Goal: Use online tool/utility: Utilize a website feature to perform a specific function

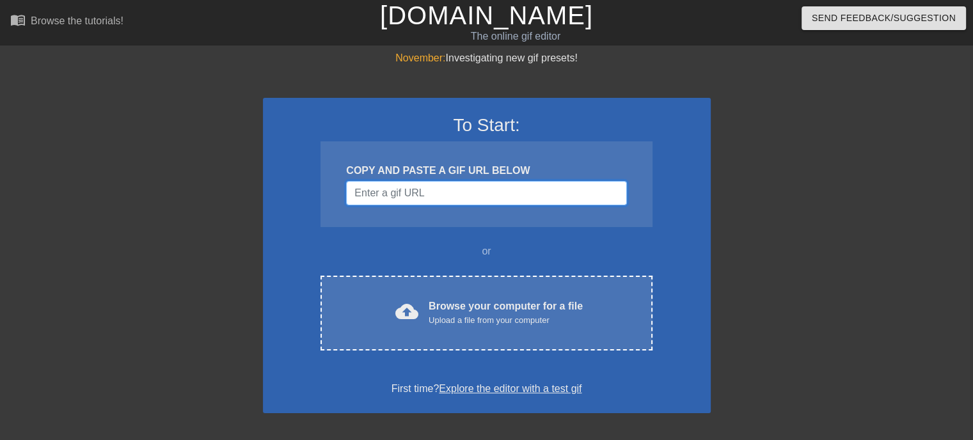
click at [498, 194] on input "Username" at bounding box center [486, 193] width 280 height 24
paste input "[URL][DOMAIN_NAME]"
type input "[URL][DOMAIN_NAME]"
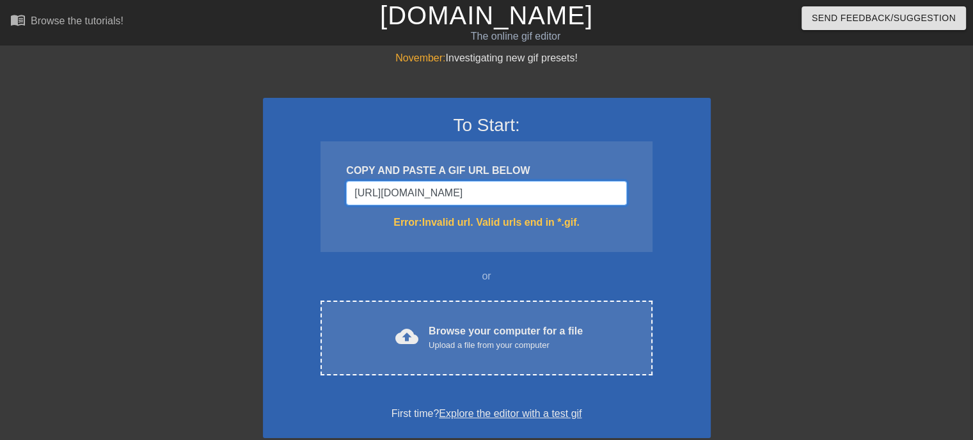
scroll to position [0, 259]
click at [547, 193] on input "[URL][DOMAIN_NAME]" at bounding box center [486, 193] width 280 height 24
click at [573, 194] on input "[URL][DOMAIN_NAME]" at bounding box center [486, 193] width 280 height 24
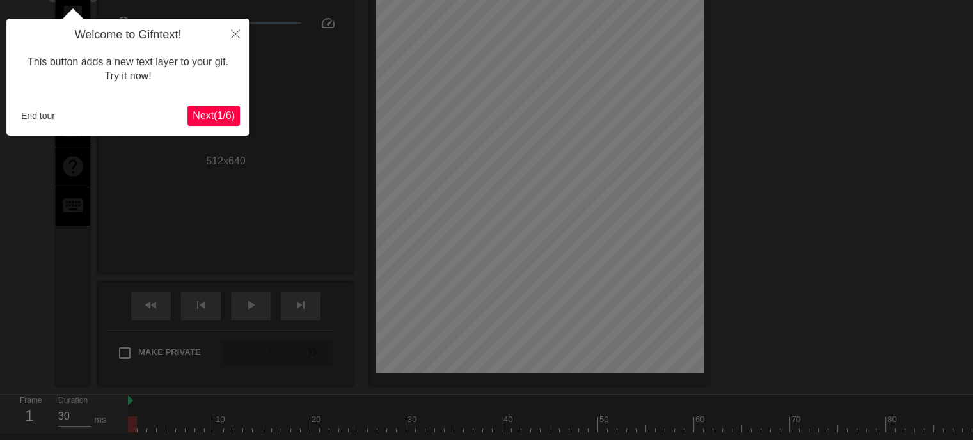
scroll to position [31, 0]
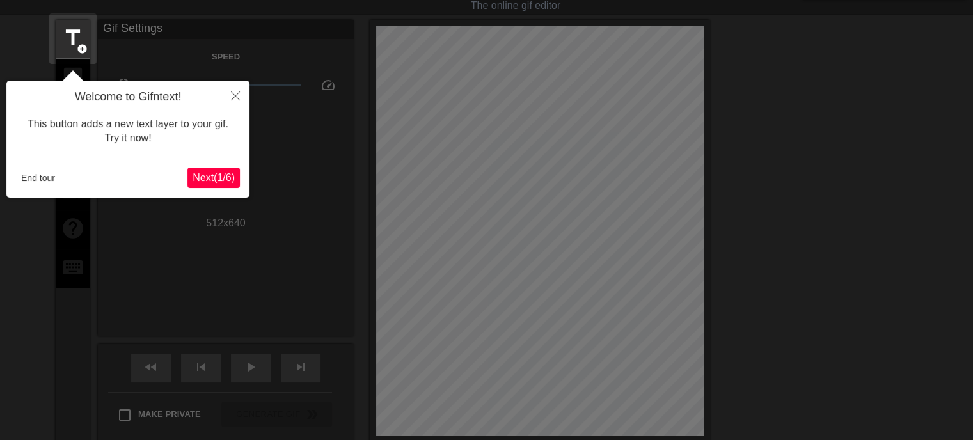
click at [233, 166] on div "Welcome to Gifntext! This button adds a new text layer to your gif. Try it now!…" at bounding box center [127, 139] width 243 height 117
click at [230, 181] on span "Next ( 1 / 6 )" at bounding box center [214, 177] width 42 height 11
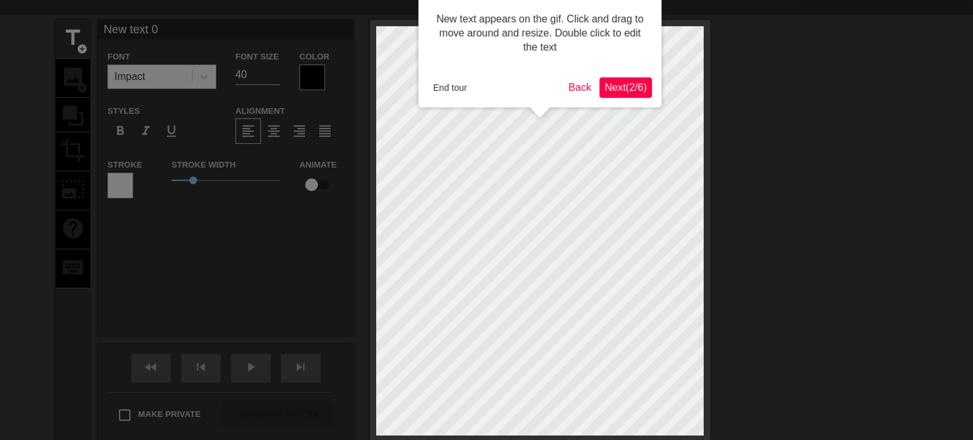
scroll to position [0, 0]
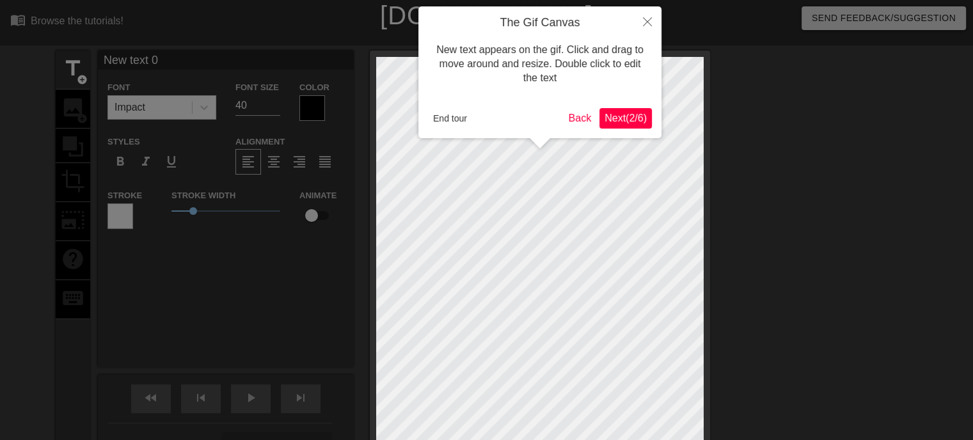
click at [641, 116] on span "Next ( 2 / 6 )" at bounding box center [625, 118] width 42 height 11
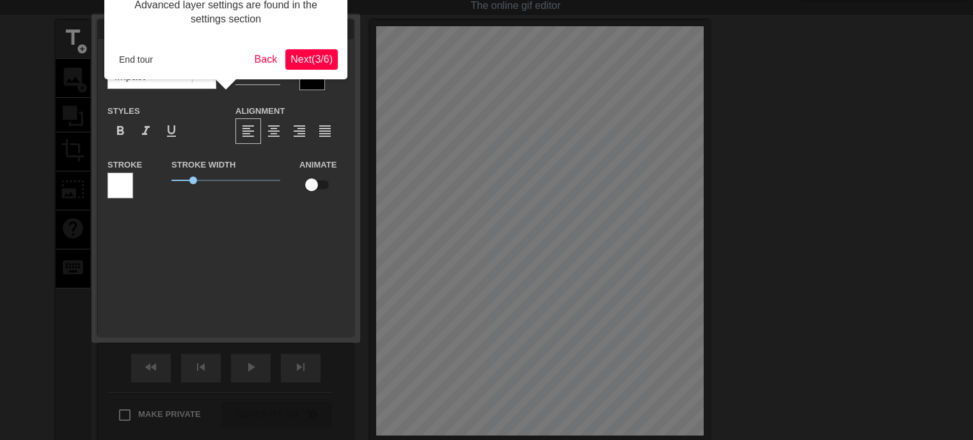
click at [331, 63] on span "Next ( 3 / 6 )" at bounding box center [311, 59] width 42 height 11
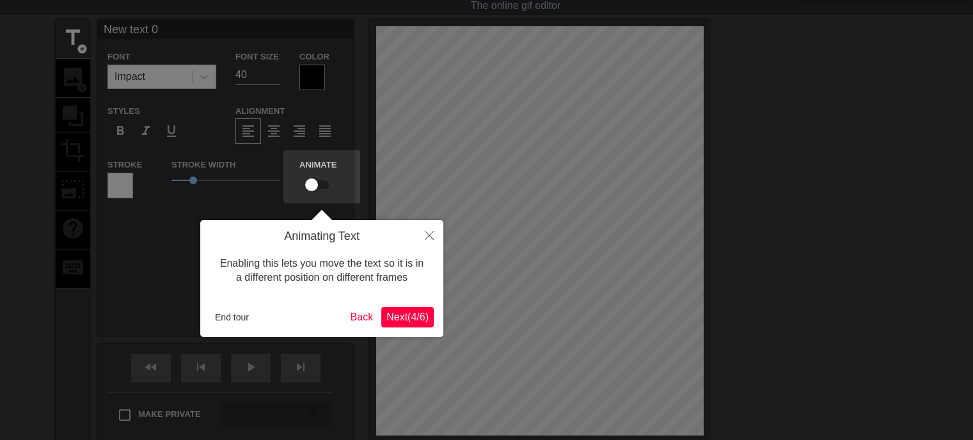
scroll to position [0, 0]
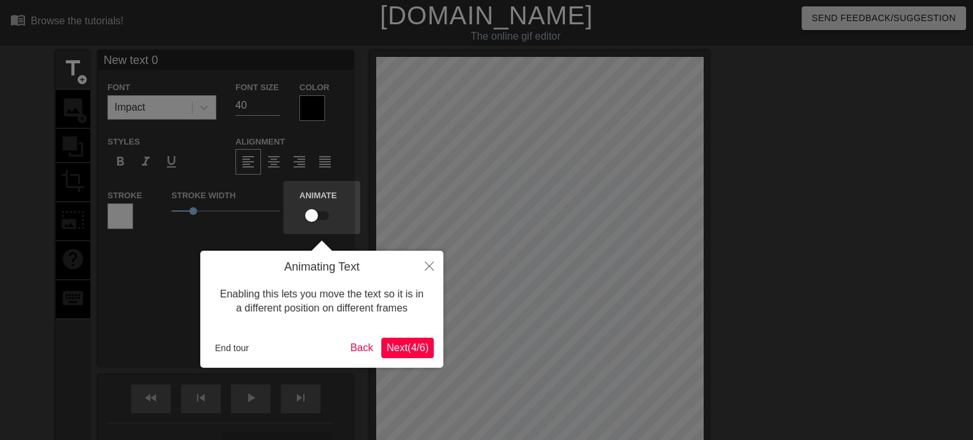
click at [396, 342] on span "Next ( 4 / 6 )" at bounding box center [407, 347] width 42 height 11
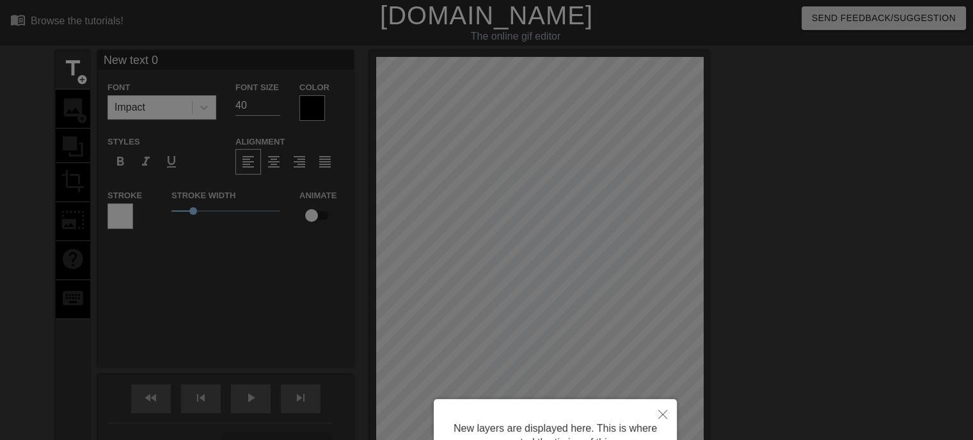
scroll to position [125, 0]
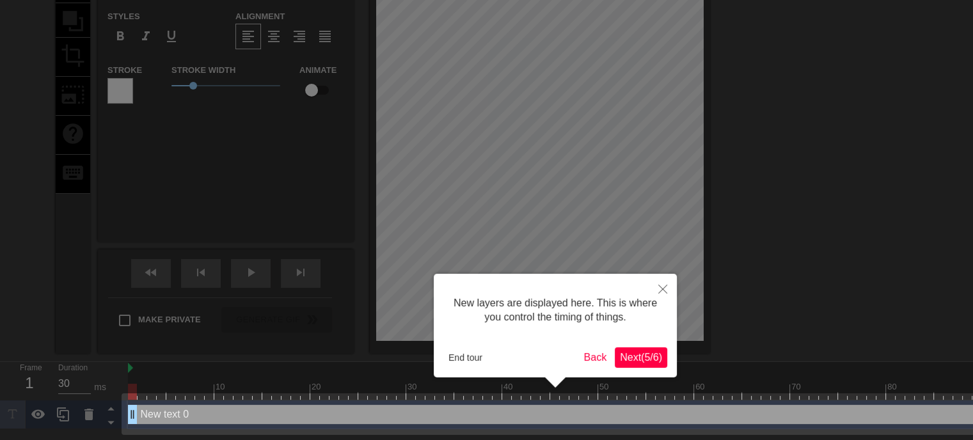
click at [634, 358] on span "Next ( 5 / 6 )" at bounding box center [641, 357] width 42 height 11
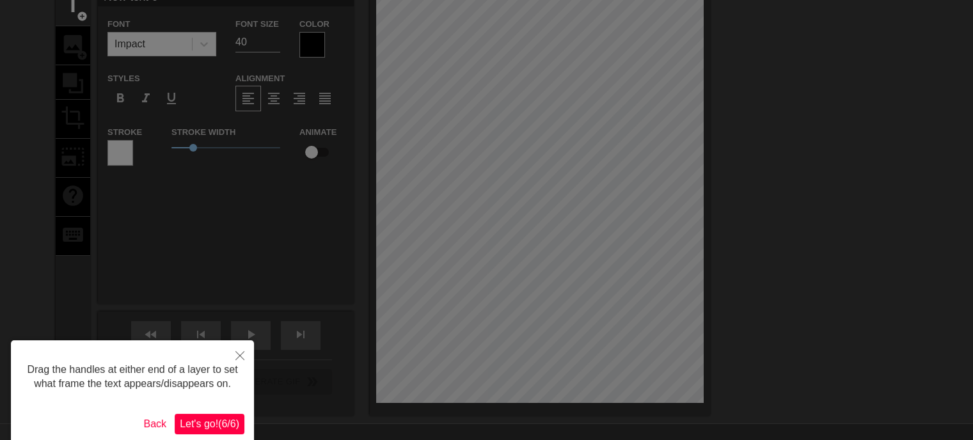
scroll to position [0, 0]
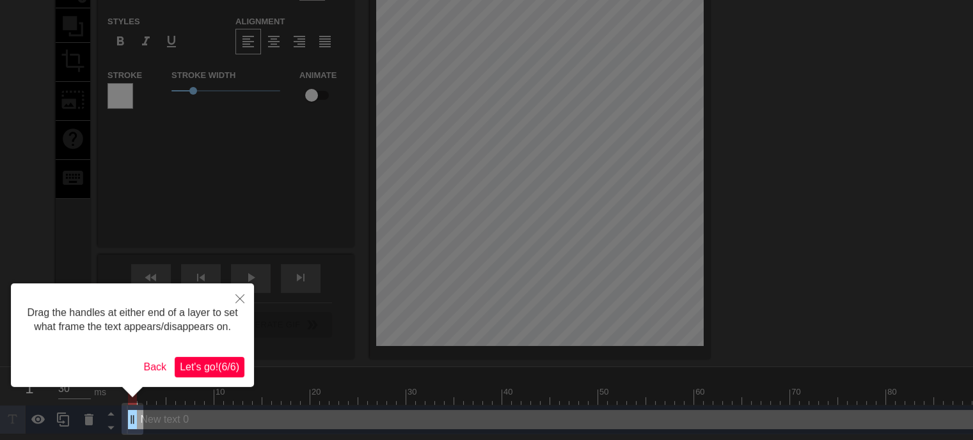
click at [207, 368] on span "Let's go! ( 6 / 6 )" at bounding box center [209, 366] width 59 height 11
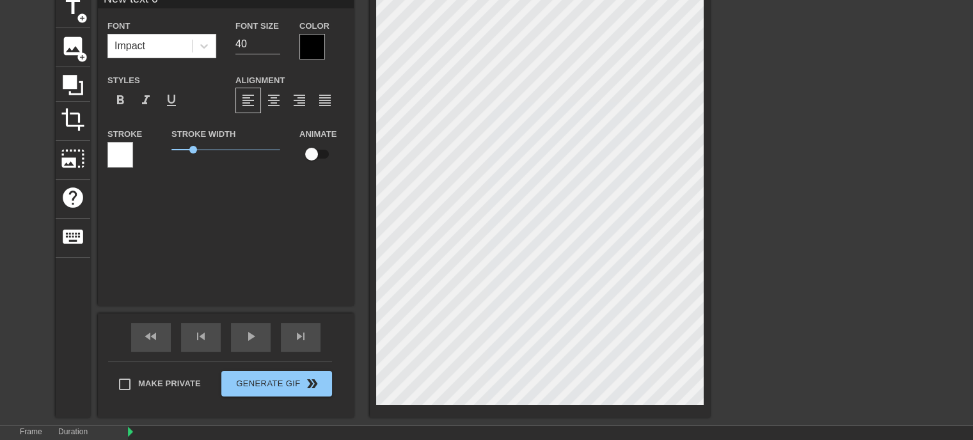
scroll to position [64, 0]
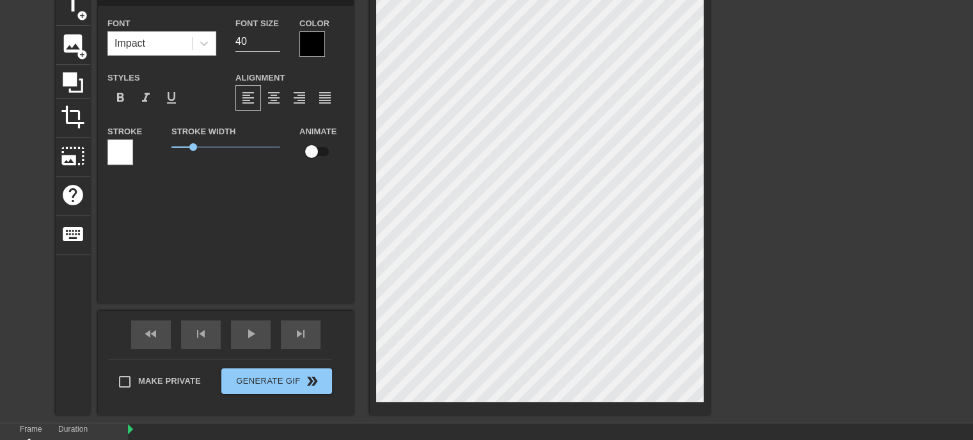
click at [890, 168] on div "title add_circle image add_circle crop photo_size_select_large help keyboard Ne…" at bounding box center [486, 201] width 973 height 429
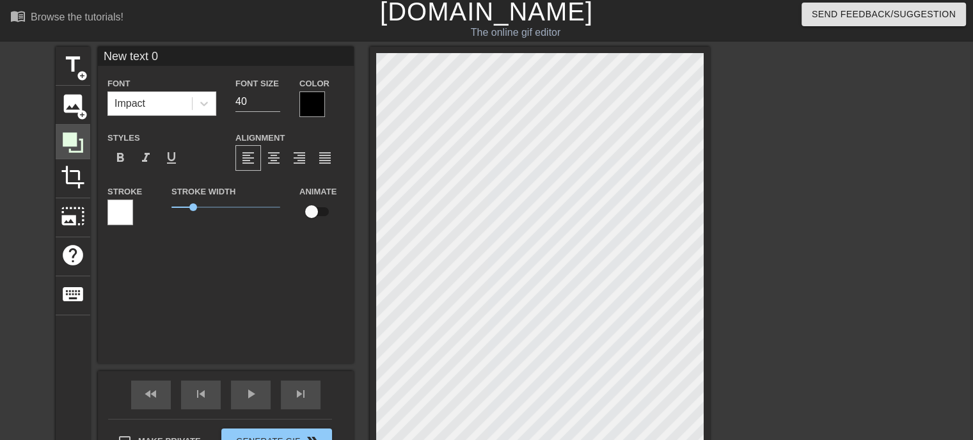
scroll to position [0, 0]
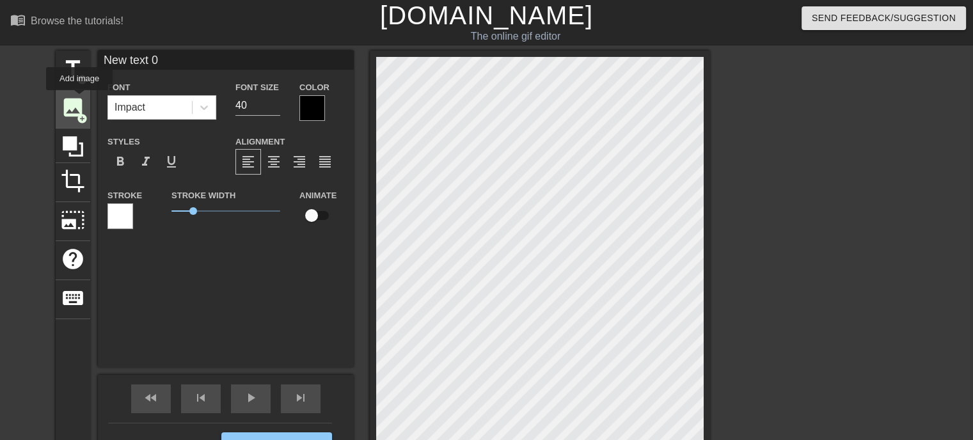
click at [85, 99] on div "image add_circle" at bounding box center [73, 109] width 35 height 39
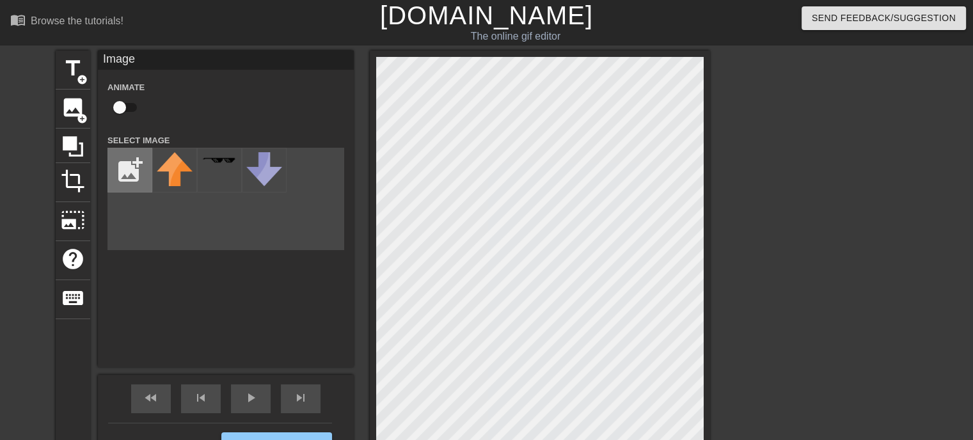
click at [135, 163] on input "file" at bounding box center [129, 169] width 43 height 43
click at [872, 232] on div "title add_circle image add_circle crop photo_size_select_large help keyboard Im…" at bounding box center [486, 265] width 973 height 429
click at [133, 173] on input "file" at bounding box center [129, 169] width 43 height 43
type input "C:\fakepath\image.png"
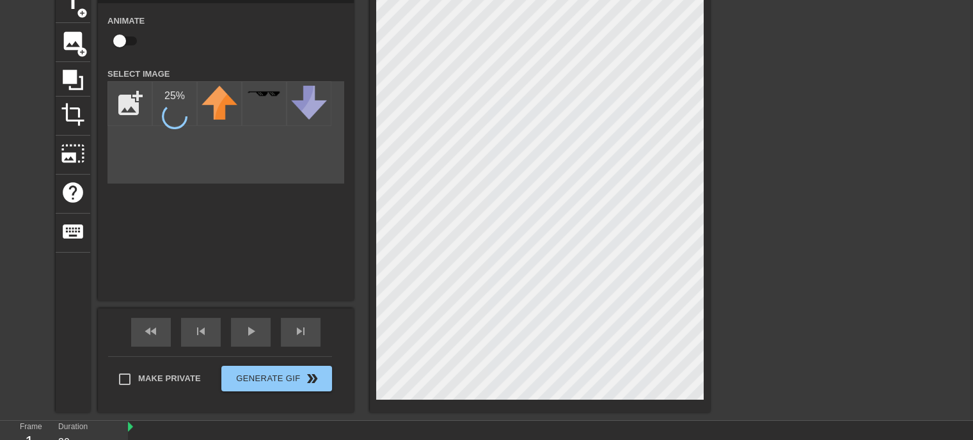
scroll to position [64, 0]
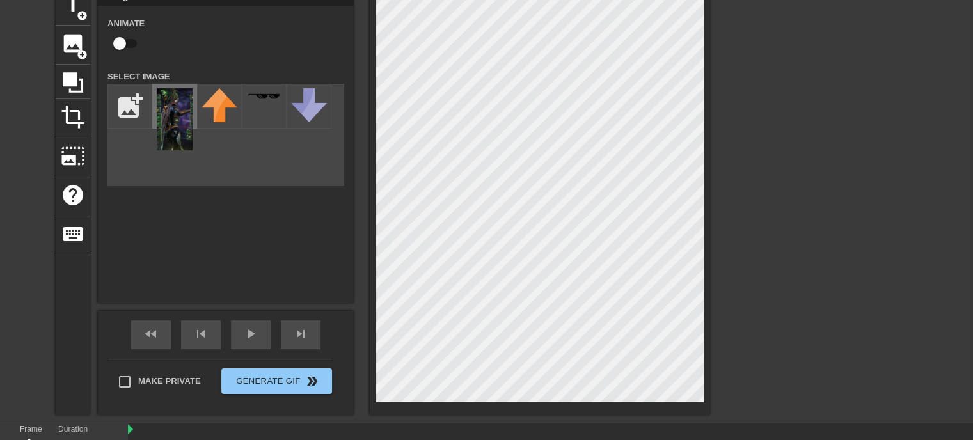
click at [166, 129] on img at bounding box center [175, 119] width 36 height 62
click at [184, 139] on img at bounding box center [175, 119] width 36 height 62
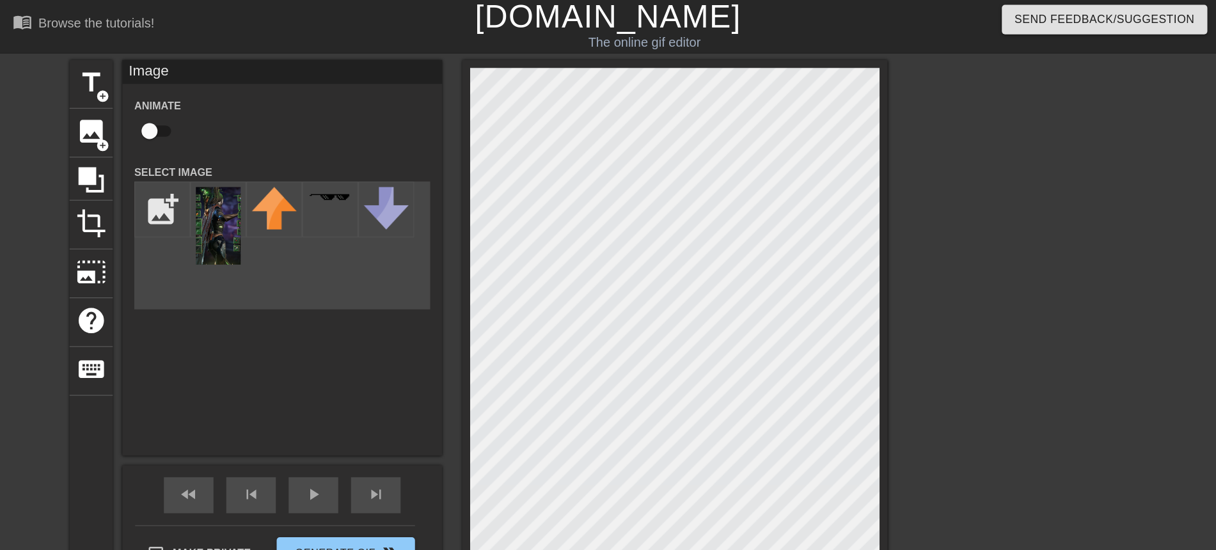
scroll to position [0, 0]
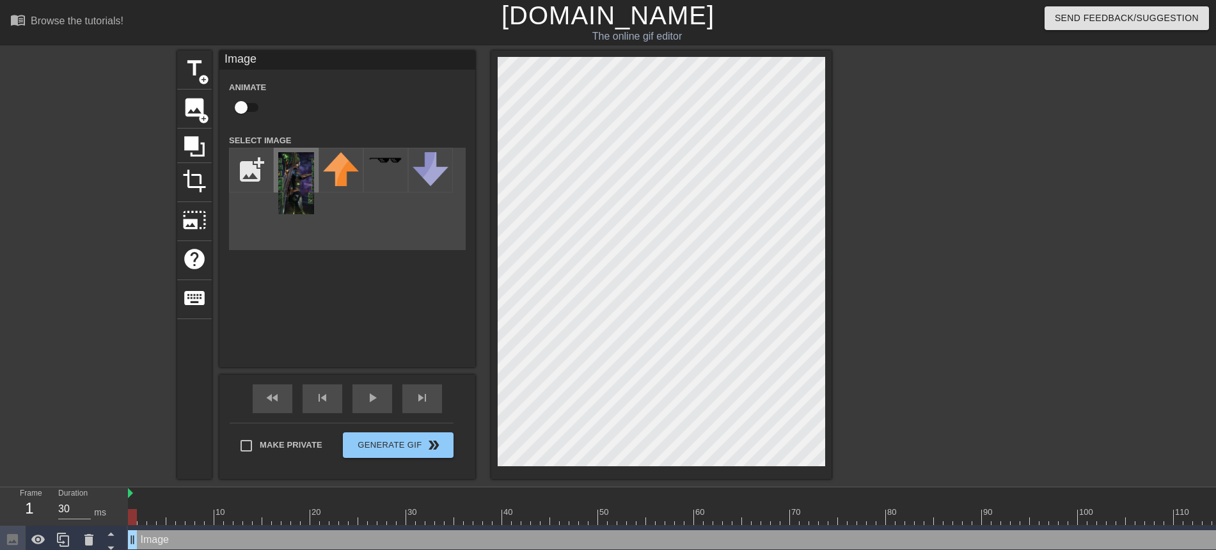
click at [299, 201] on img at bounding box center [296, 183] width 36 height 62
drag, startPoint x: 292, startPoint y: 179, endPoint x: 290, endPoint y: 161, distance: 18.0
click at [290, 161] on img at bounding box center [296, 183] width 36 height 62
click at [329, 164] on img at bounding box center [341, 169] width 36 height 34
click at [382, 171] on div at bounding box center [385, 170] width 45 height 45
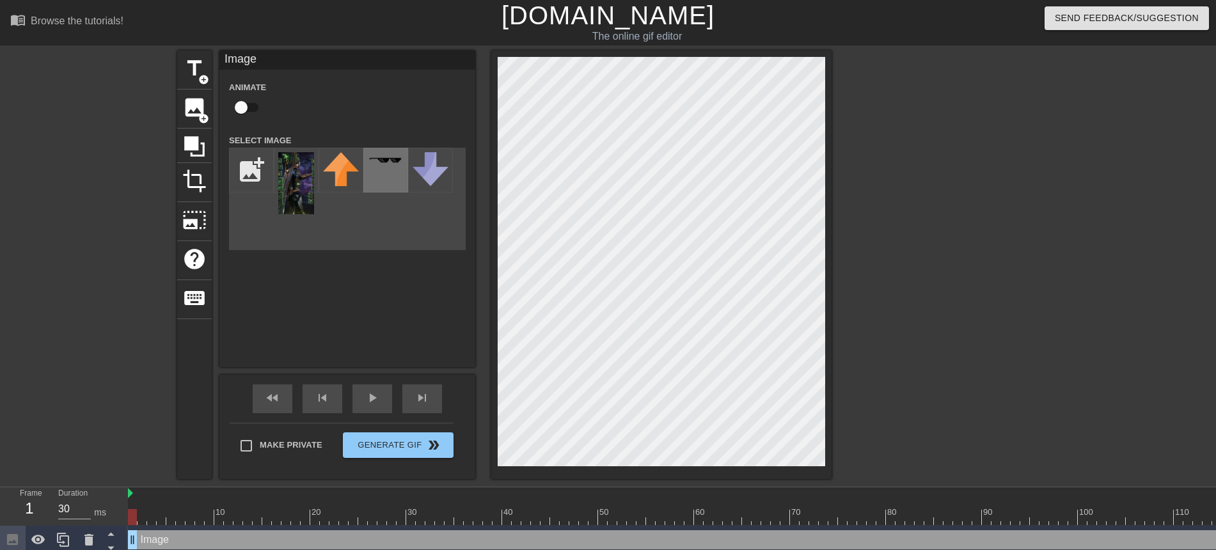
click at [382, 171] on div at bounding box center [385, 170] width 45 height 45
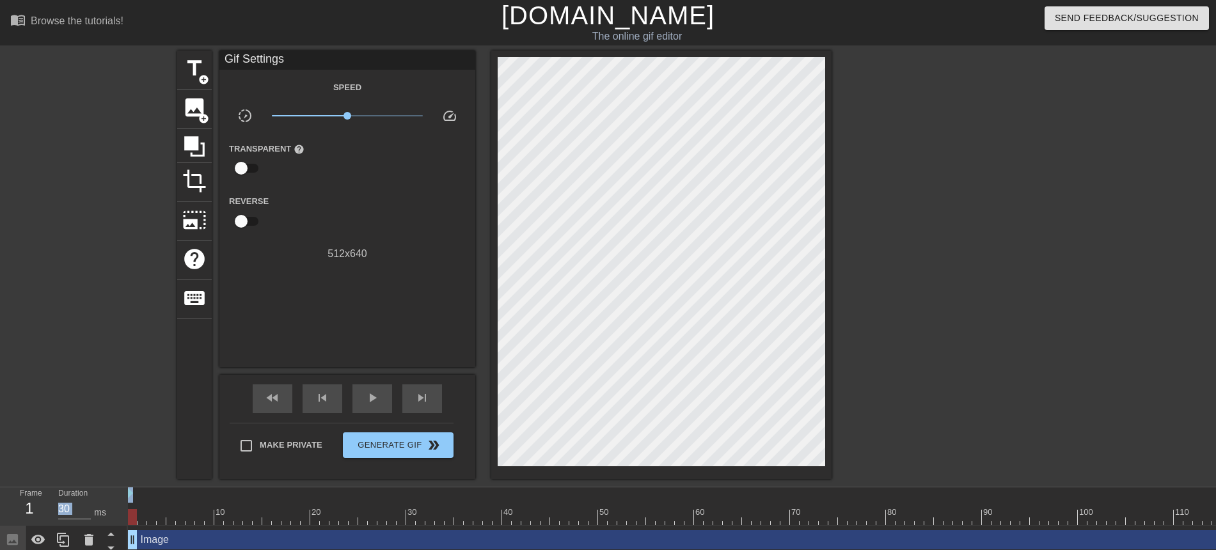
click at [693, 237] on div "title add_circle image add_circle crop photo_size_select_large help keyboard Gi…" at bounding box center [608, 265] width 1216 height 429
click at [194, 121] on div "image add_circle" at bounding box center [194, 109] width 35 height 39
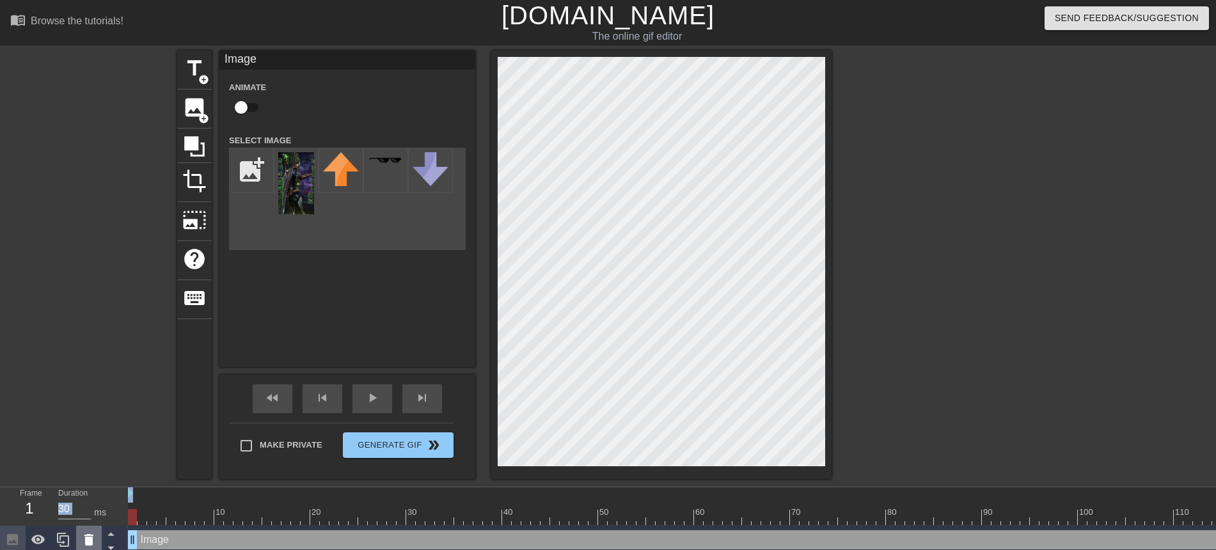
click at [87, 439] on icon at bounding box center [88, 539] width 15 height 15
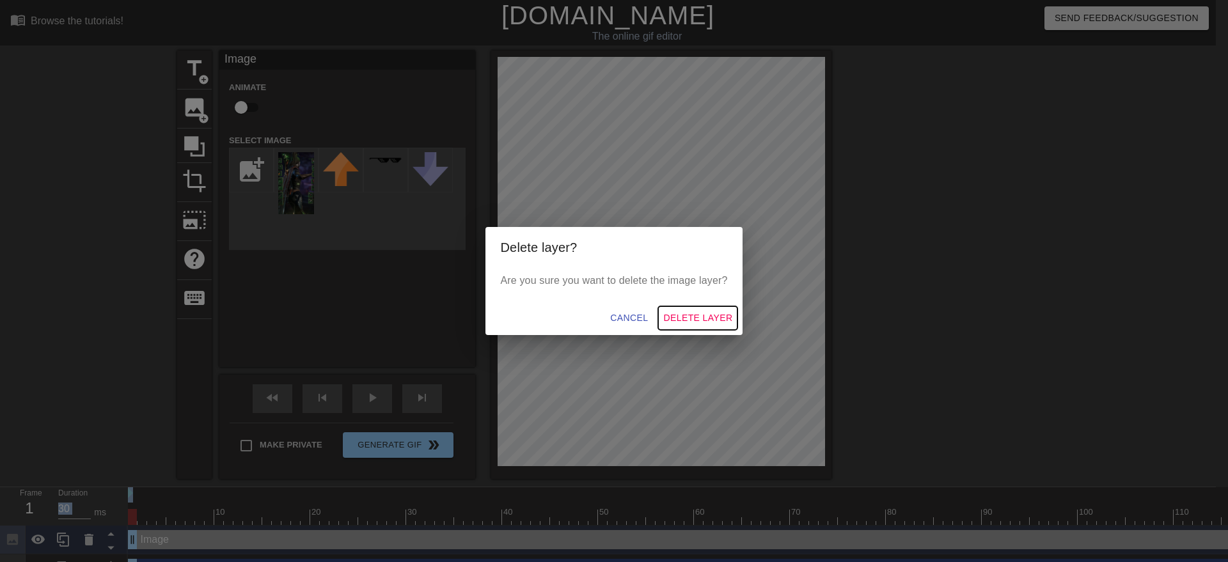
click at [695, 320] on span "Delete Layer" at bounding box center [697, 318] width 69 height 16
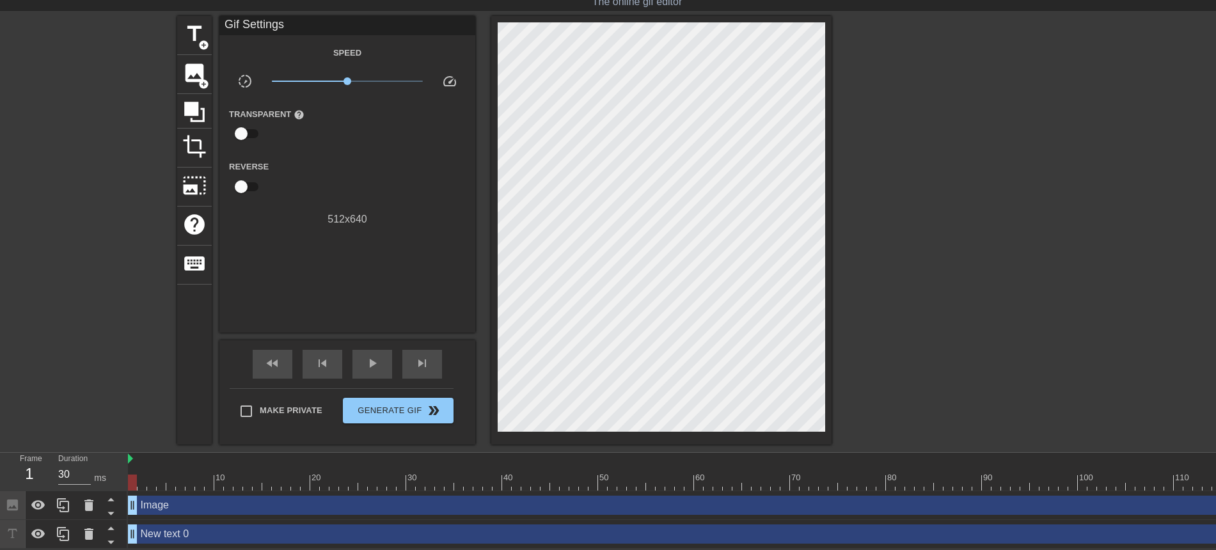
scroll to position [36, 0]
click at [199, 84] on span "add_circle" at bounding box center [203, 84] width 11 height 11
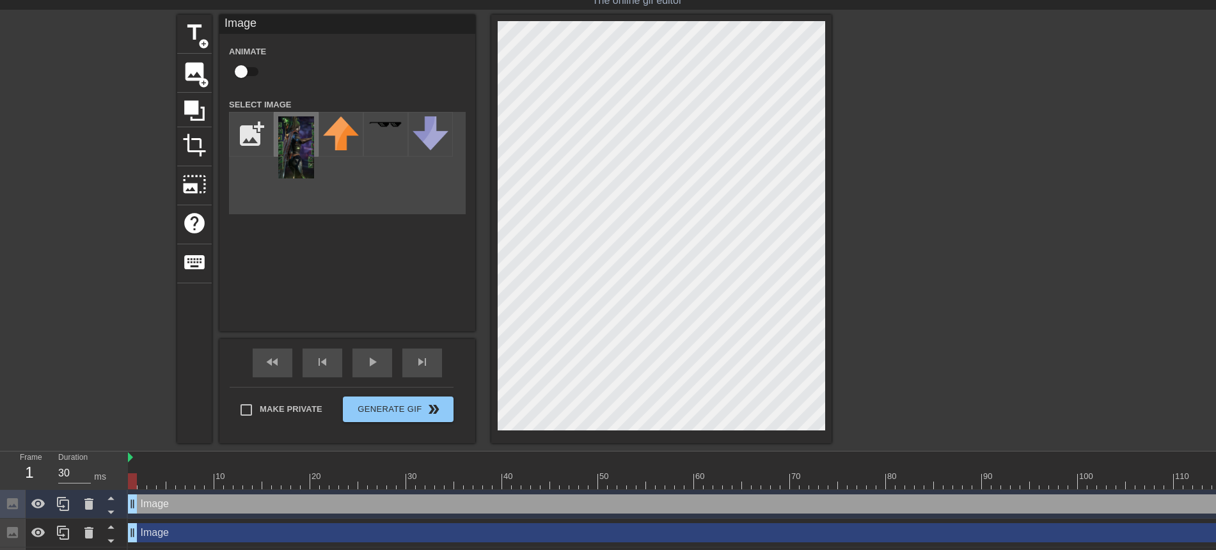
click at [288, 127] on img at bounding box center [296, 147] width 36 height 62
click at [863, 432] on div "title add_circle image add_circle crop photo_size_select_large help keyboard Im…" at bounding box center [608, 229] width 1216 height 429
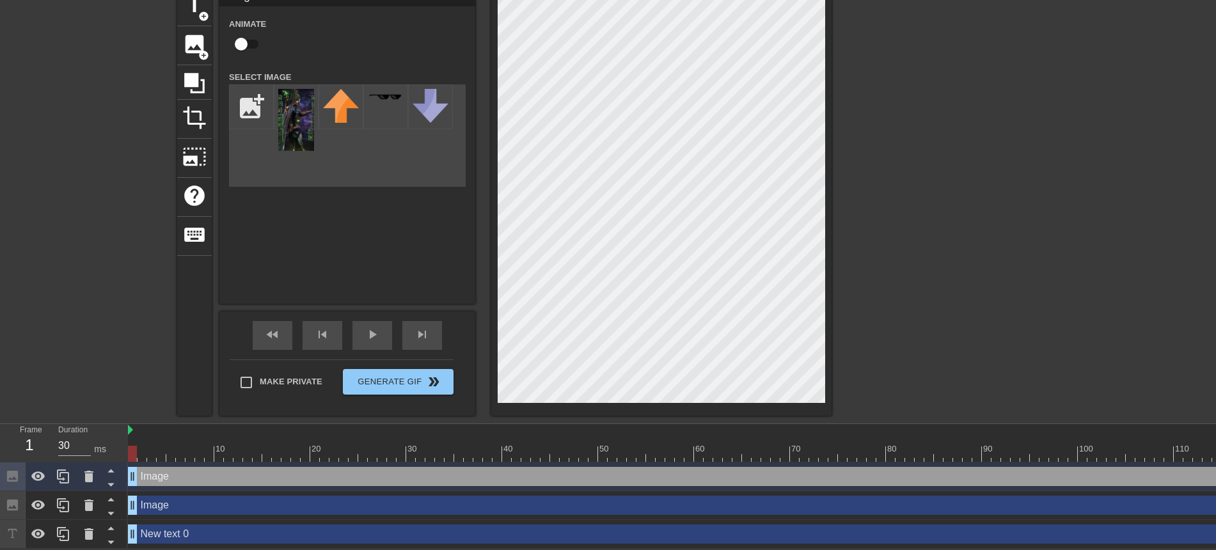
scroll to position [65, 0]
click at [41, 439] on icon at bounding box center [38, 476] width 15 height 15
click at [44, 439] on div at bounding box center [39, 505] width 26 height 28
click at [43, 439] on div at bounding box center [39, 505] width 26 height 28
click at [91, 439] on icon at bounding box center [88, 506] width 9 height 12
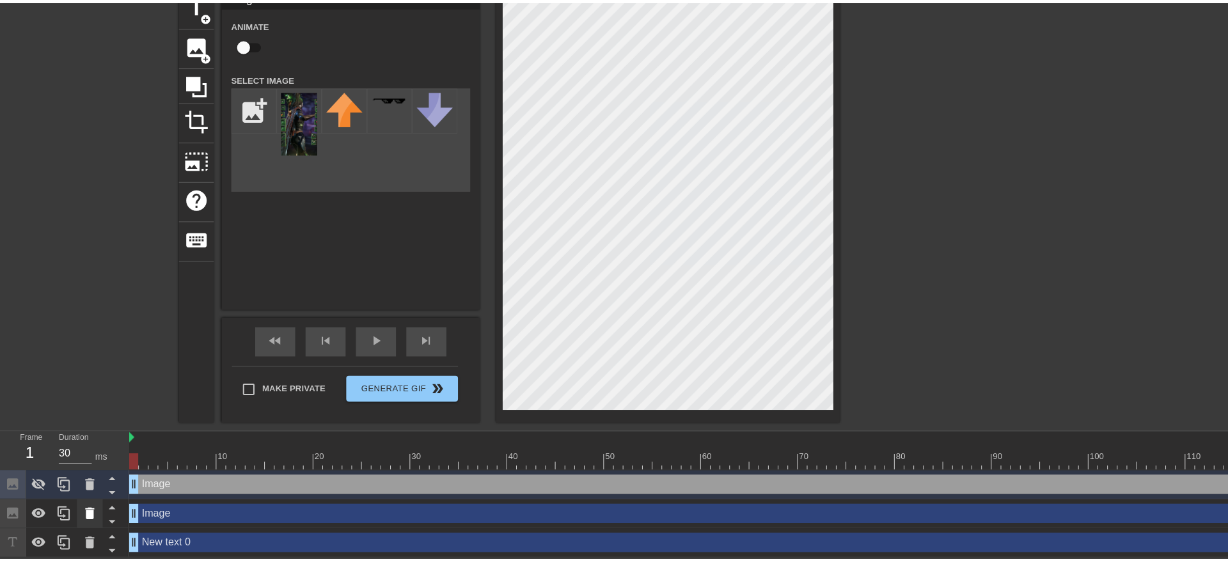
scroll to position [52, 0]
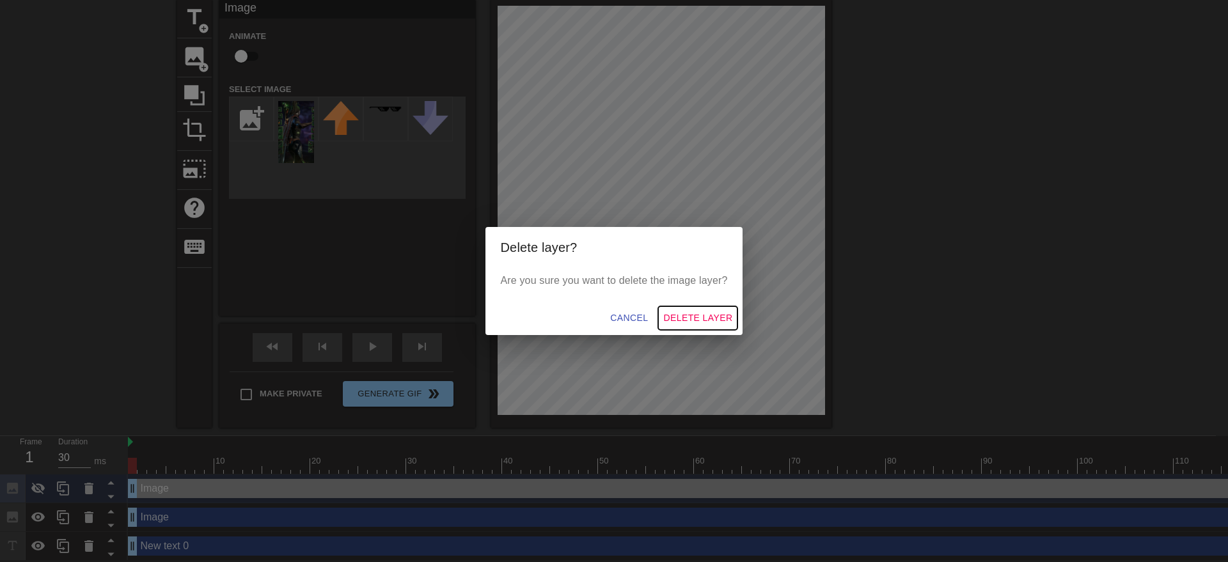
click at [711, 323] on span "Delete Layer" at bounding box center [697, 318] width 69 height 16
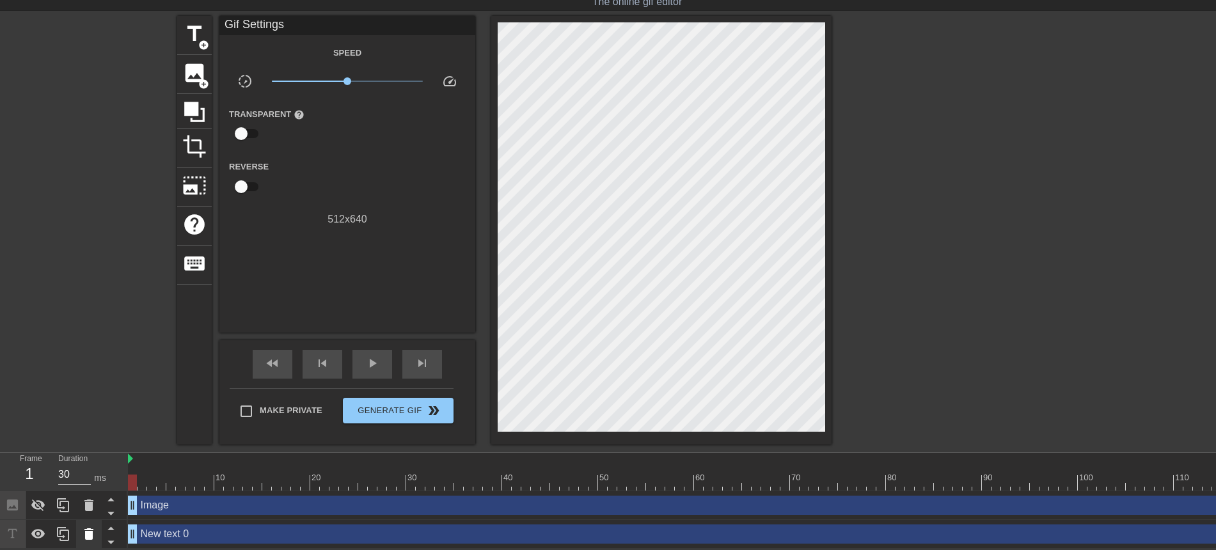
click at [86, 439] on icon at bounding box center [88, 534] width 9 height 12
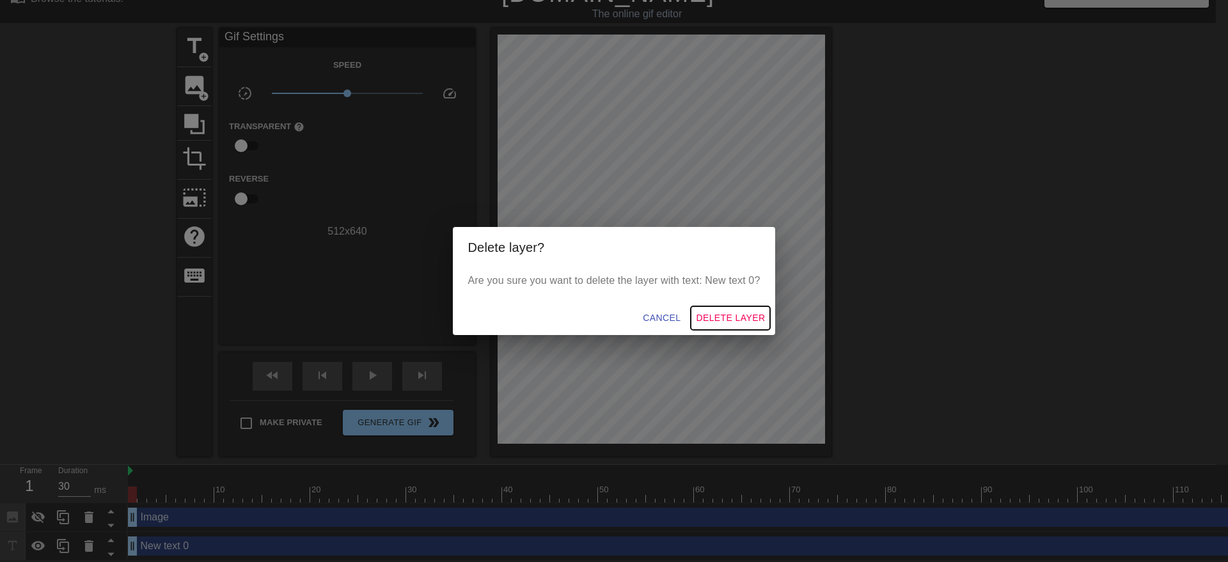
click at [729, 315] on span "Delete Layer" at bounding box center [730, 318] width 69 height 16
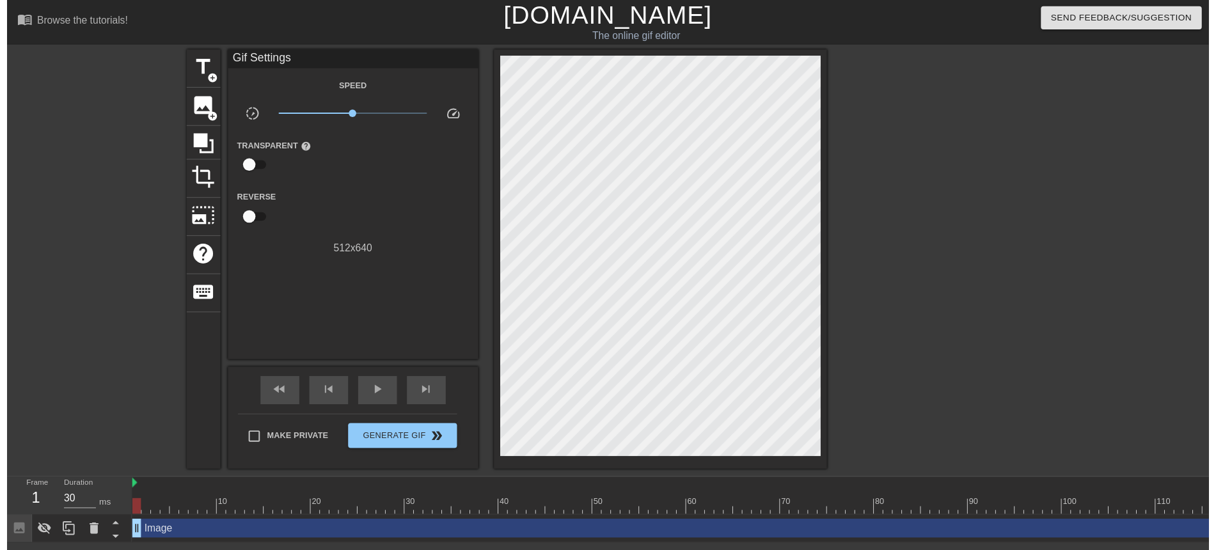
scroll to position [7, 0]
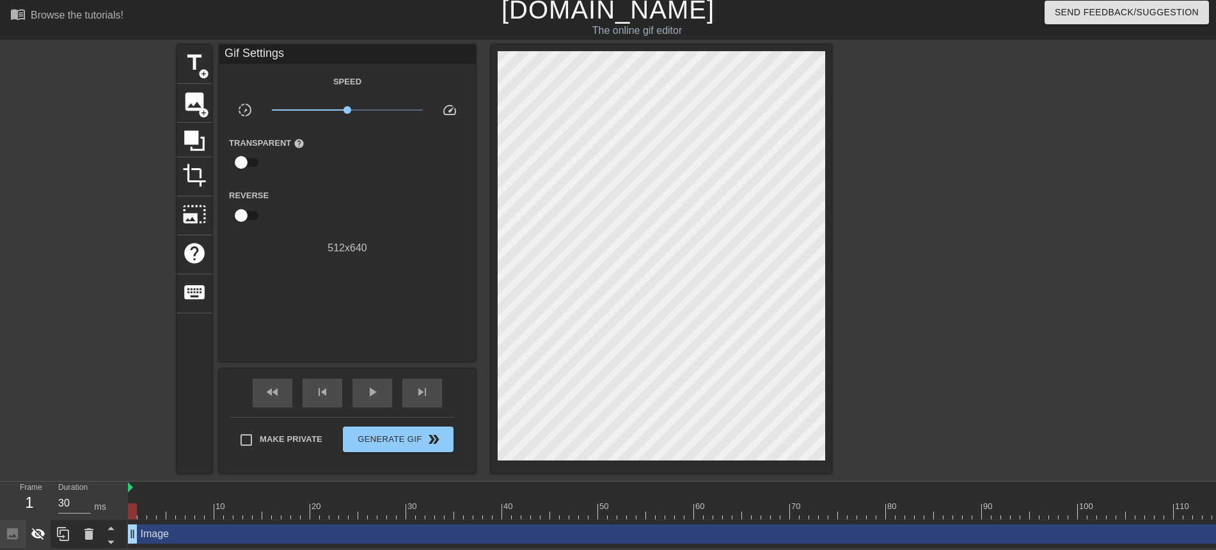
click at [43, 439] on icon at bounding box center [38, 533] width 15 height 15
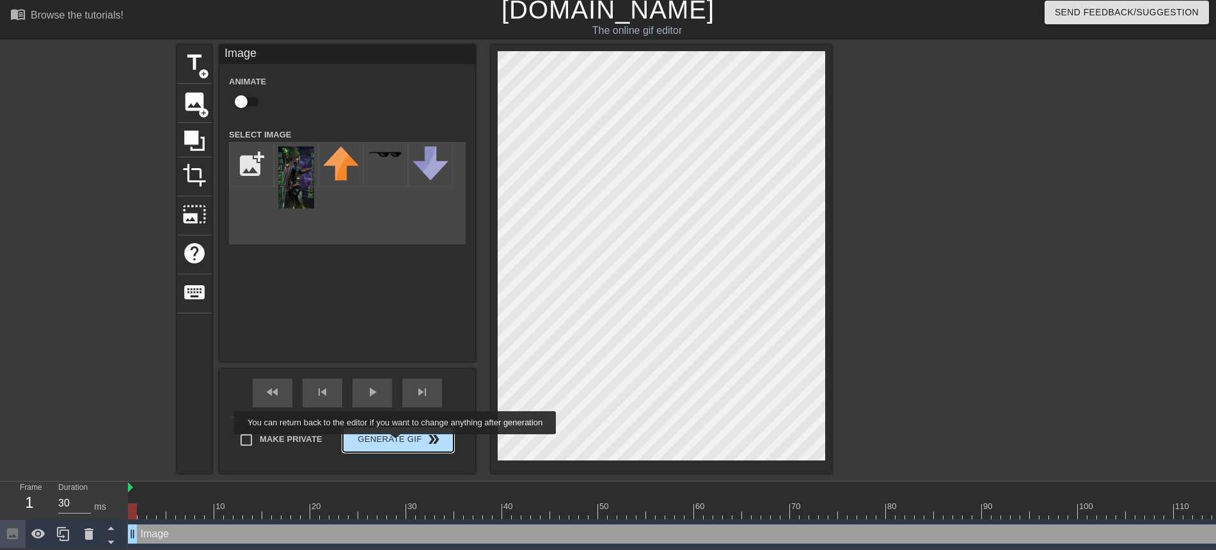
click at [397, 439] on span "Generate Gif double_arrow" at bounding box center [398, 439] width 100 height 15
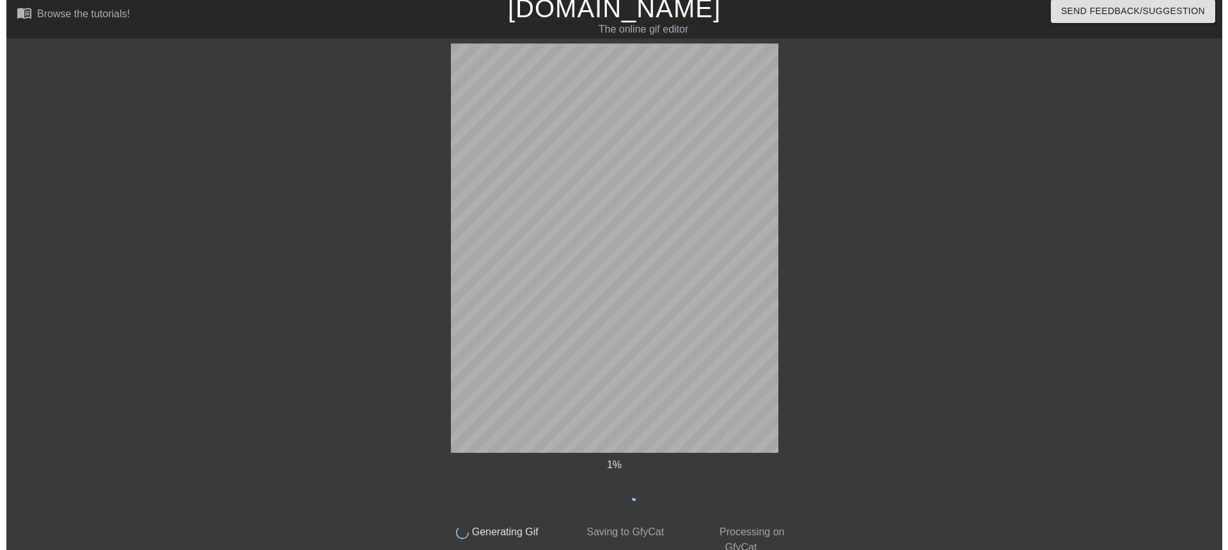
scroll to position [0, 0]
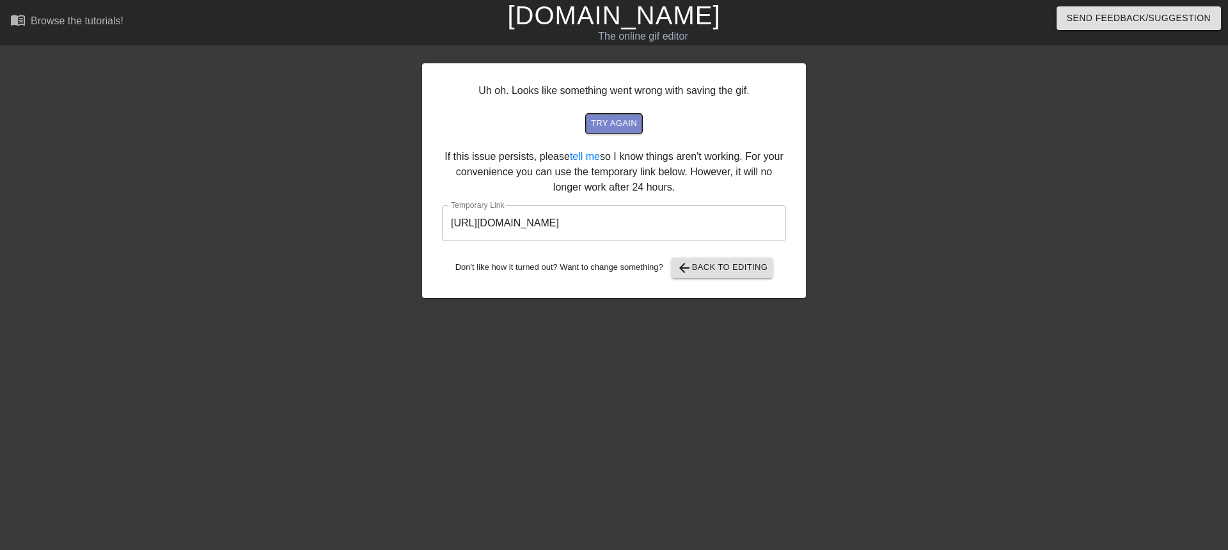
click at [624, 125] on span "try again" at bounding box center [614, 123] width 46 height 15
click at [688, 217] on input "[URL][DOMAIN_NAME]" at bounding box center [614, 223] width 344 height 36
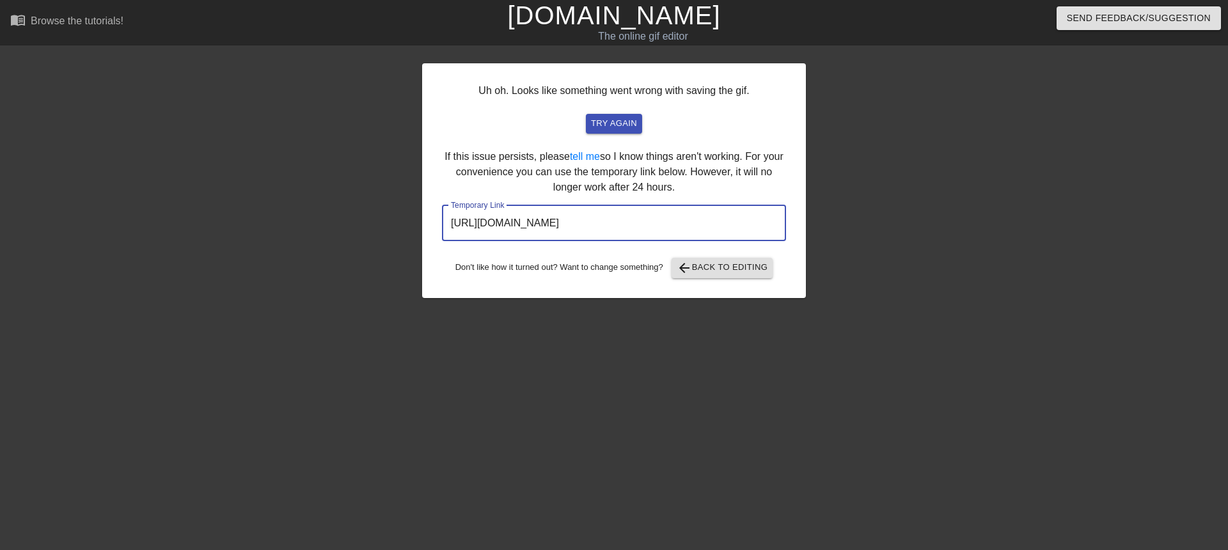
click at [688, 217] on input "[URL][DOMAIN_NAME]" at bounding box center [614, 223] width 344 height 36
